Goal: Check status: Check status

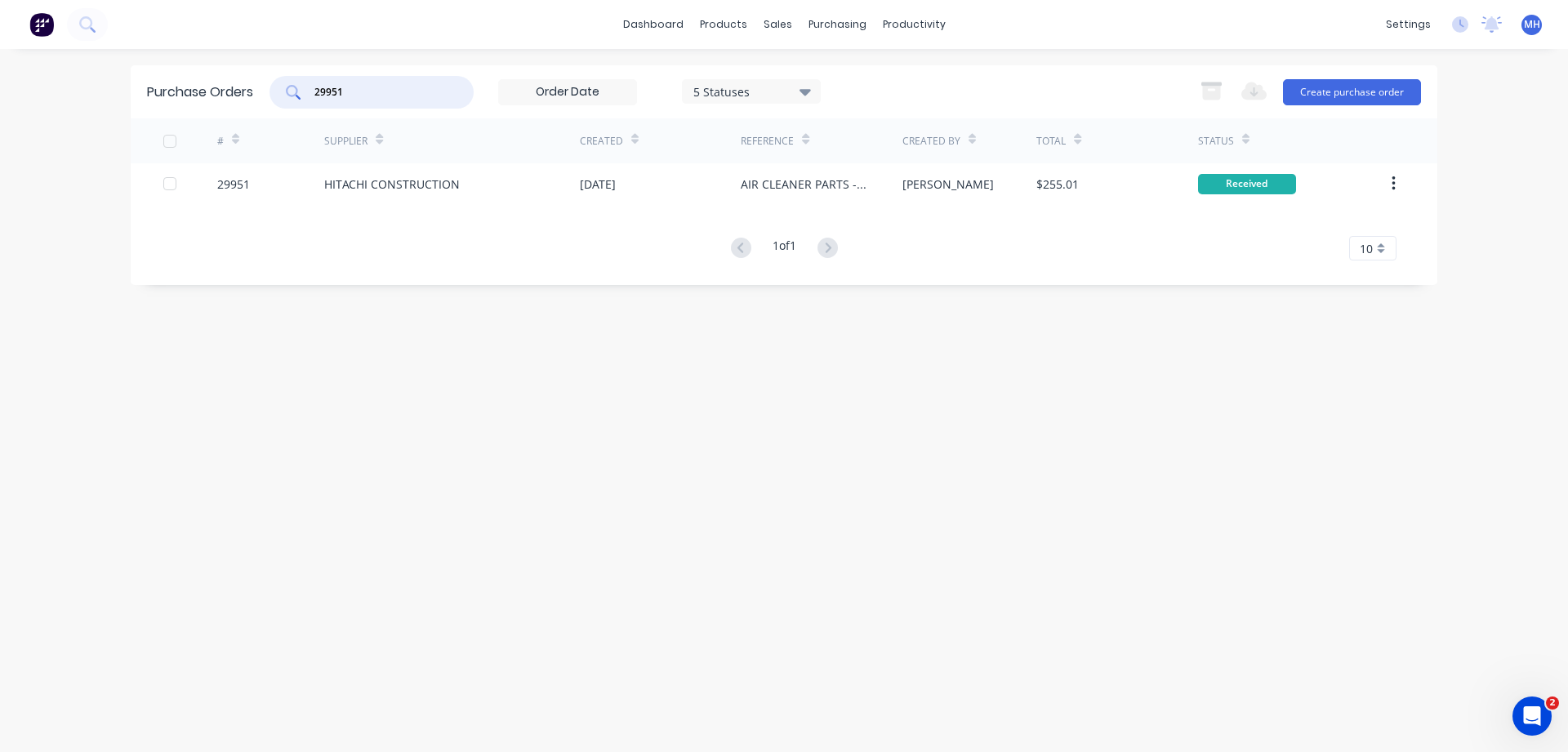
drag, startPoint x: 350, startPoint y: 93, endPoint x: 262, endPoint y: 91, distance: 88.0
click at [313, 91] on input "29951" at bounding box center [380, 93] width 135 height 17
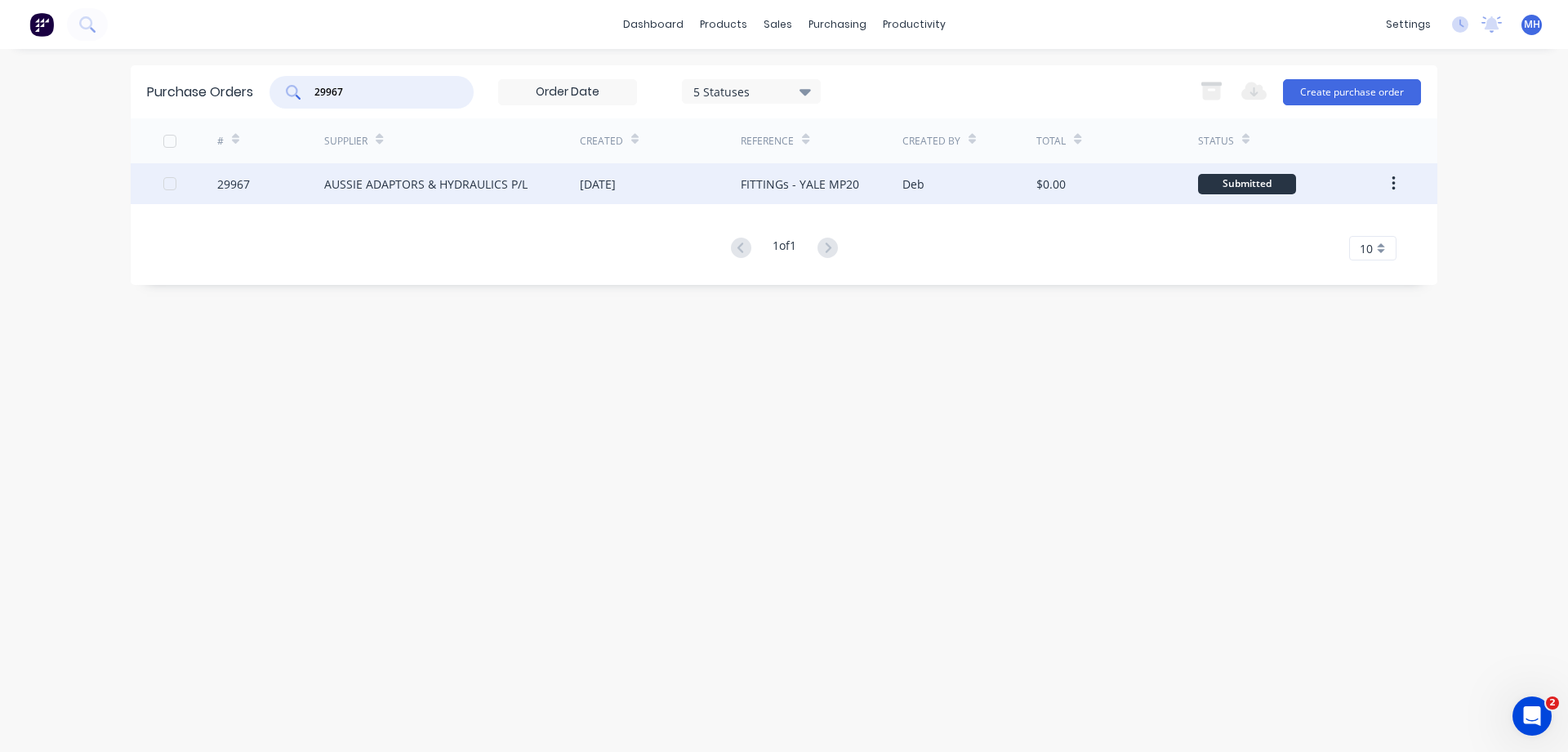
type input "29967"
click at [687, 187] on div "[DATE]" at bounding box center [660, 183] width 161 height 41
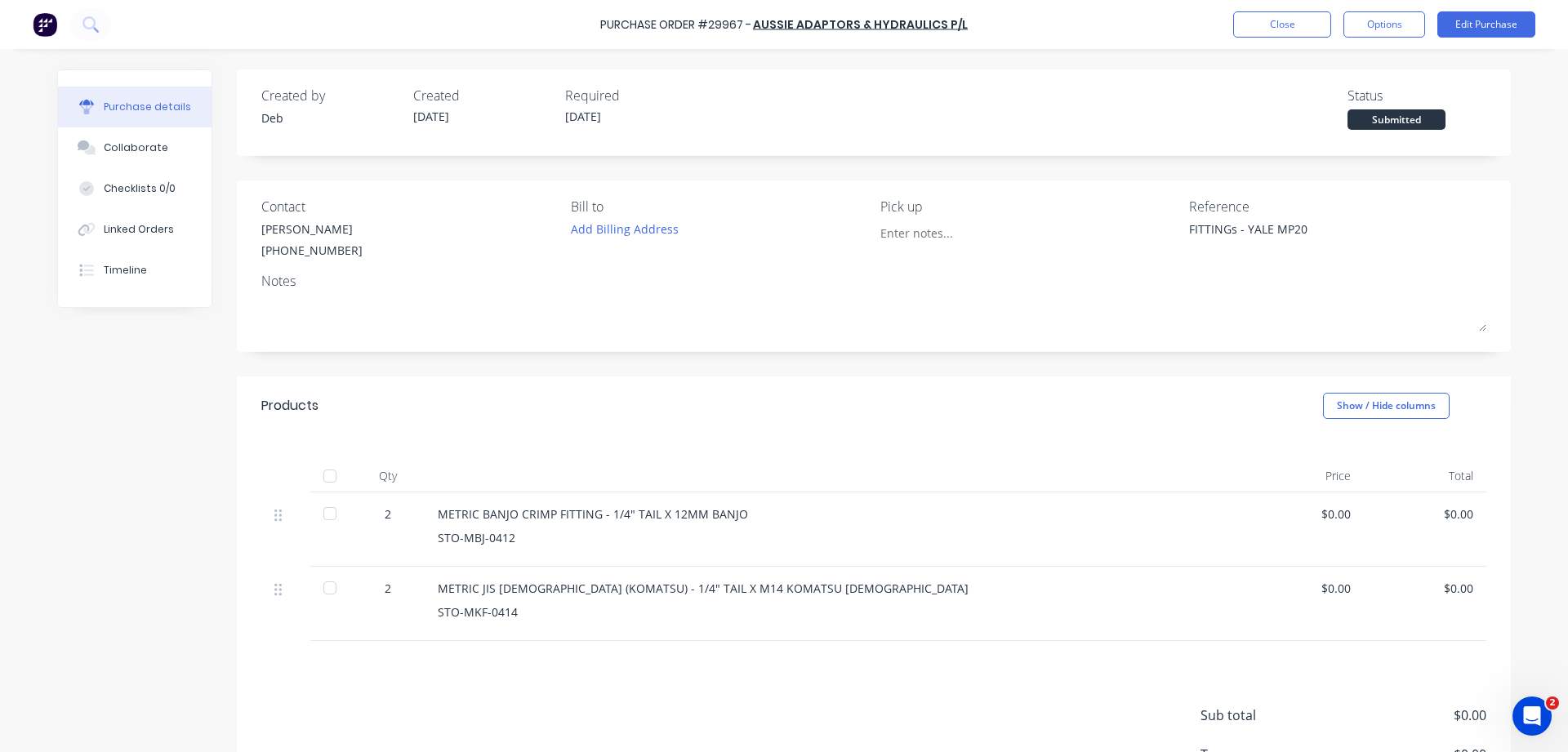
type textarea "x"
click at [1268, 28] on button "Close" at bounding box center [1282, 24] width 98 height 26
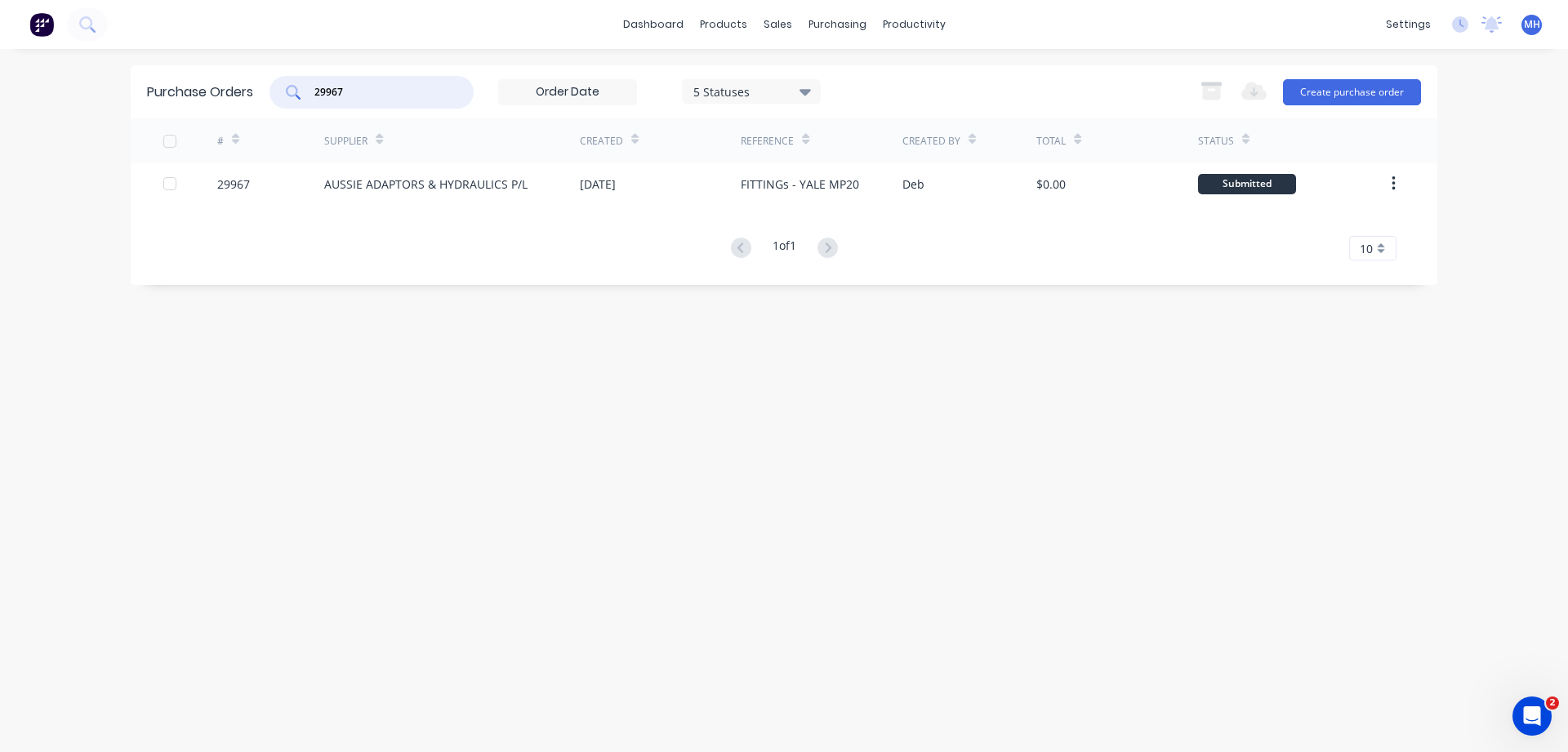
click at [376, 94] on input "29967" at bounding box center [380, 93] width 135 height 17
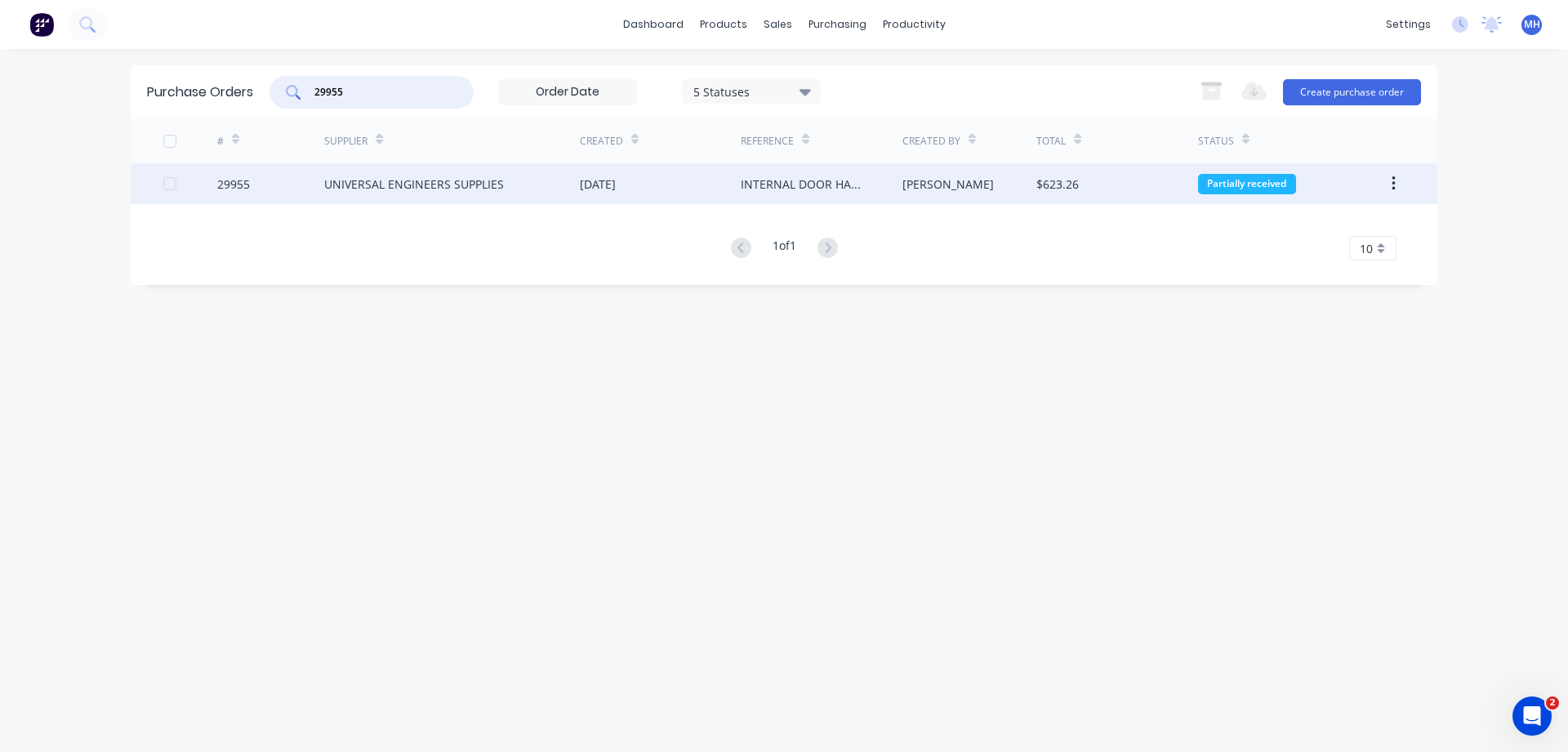
type input "29955"
click at [477, 175] on div "UNIVERSAL ENGINEERS SUPPLIES" at bounding box center [414, 184] width 180 height 18
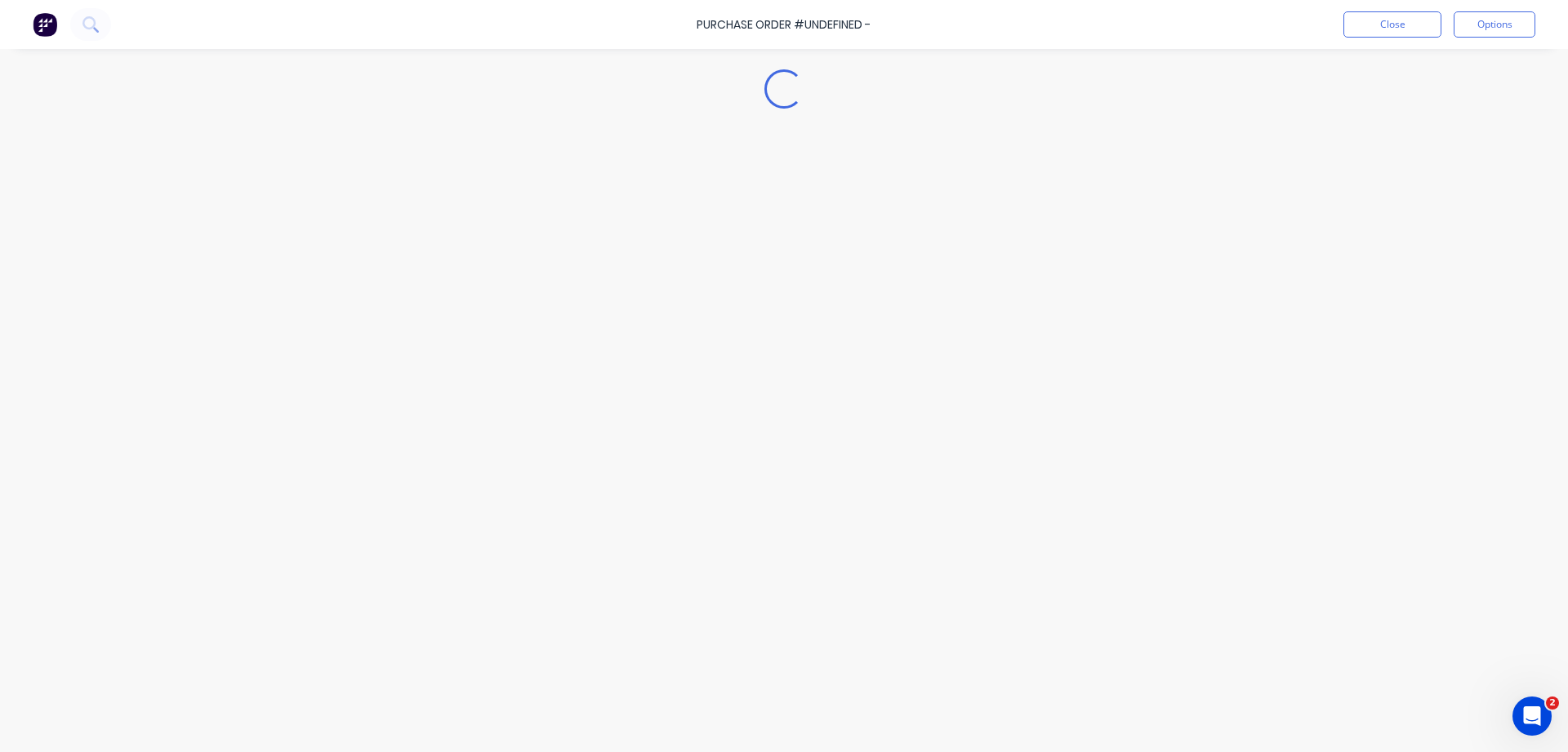
type textarea "x"
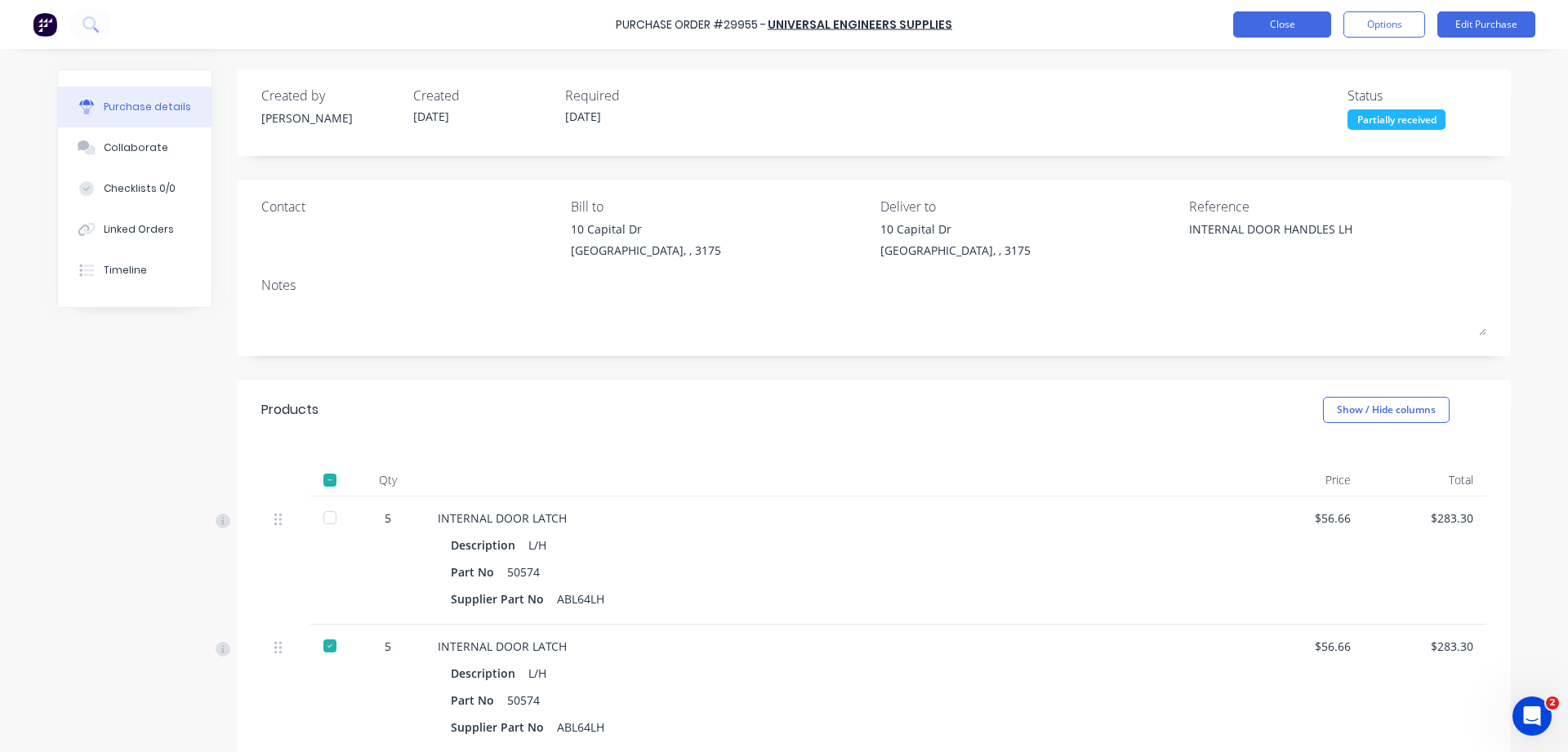
click at [1299, 23] on button "Close" at bounding box center [1282, 24] width 98 height 26
